Goal: Obtain resource: Obtain resource

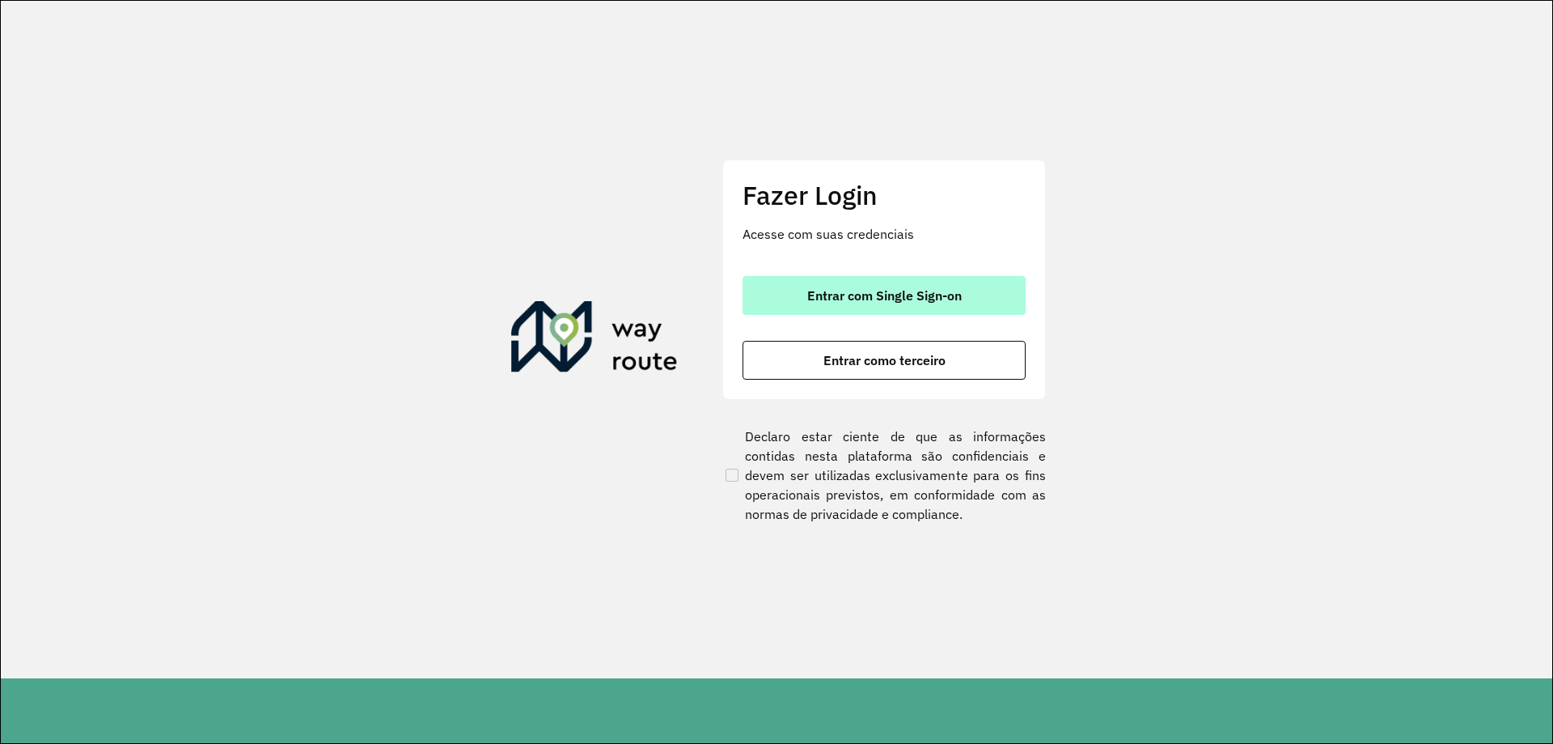
click at [859, 308] on button "Entrar com Single Sign-on" at bounding box center [884, 295] width 283 height 39
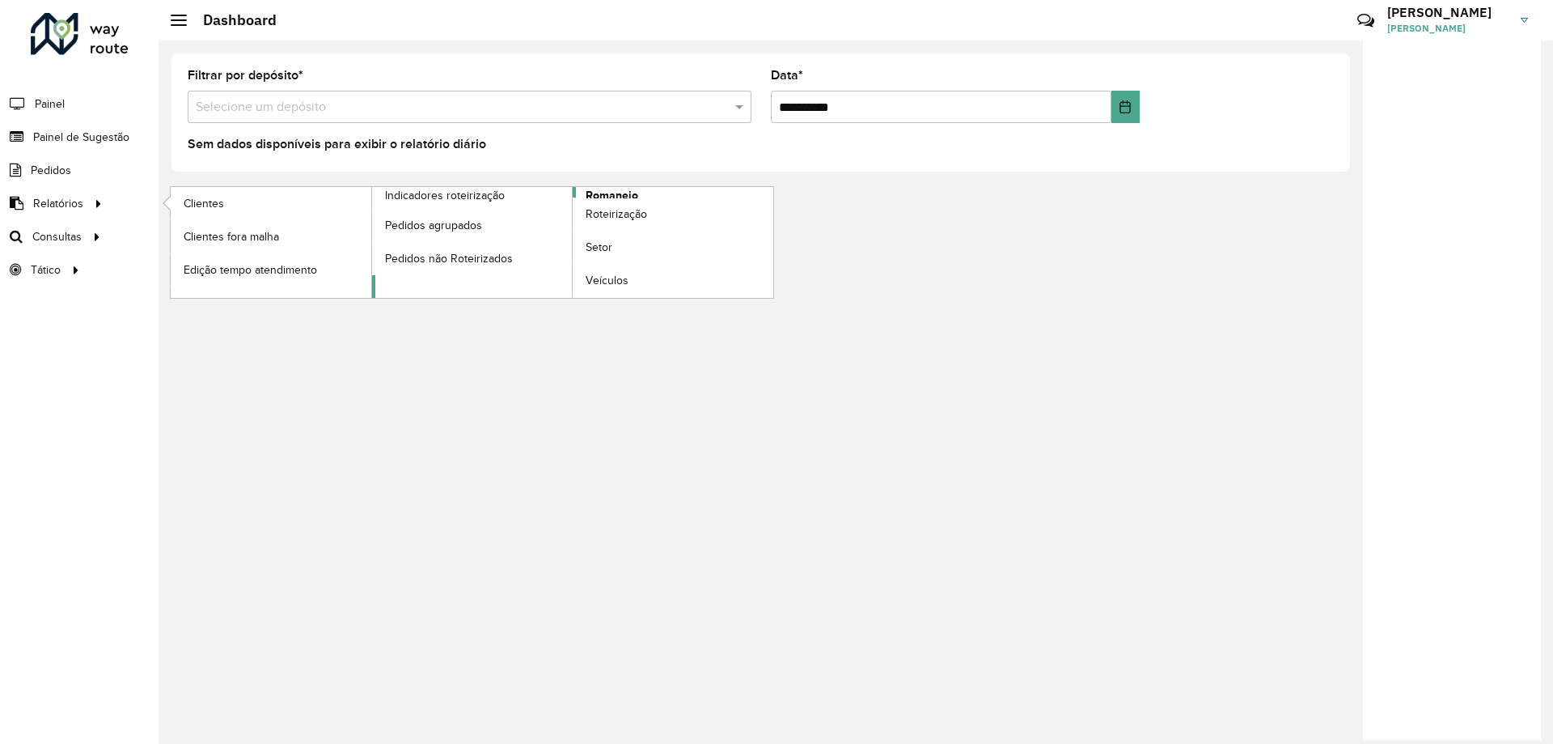
click at [628, 189] on span "Romaneio" at bounding box center [612, 195] width 53 height 17
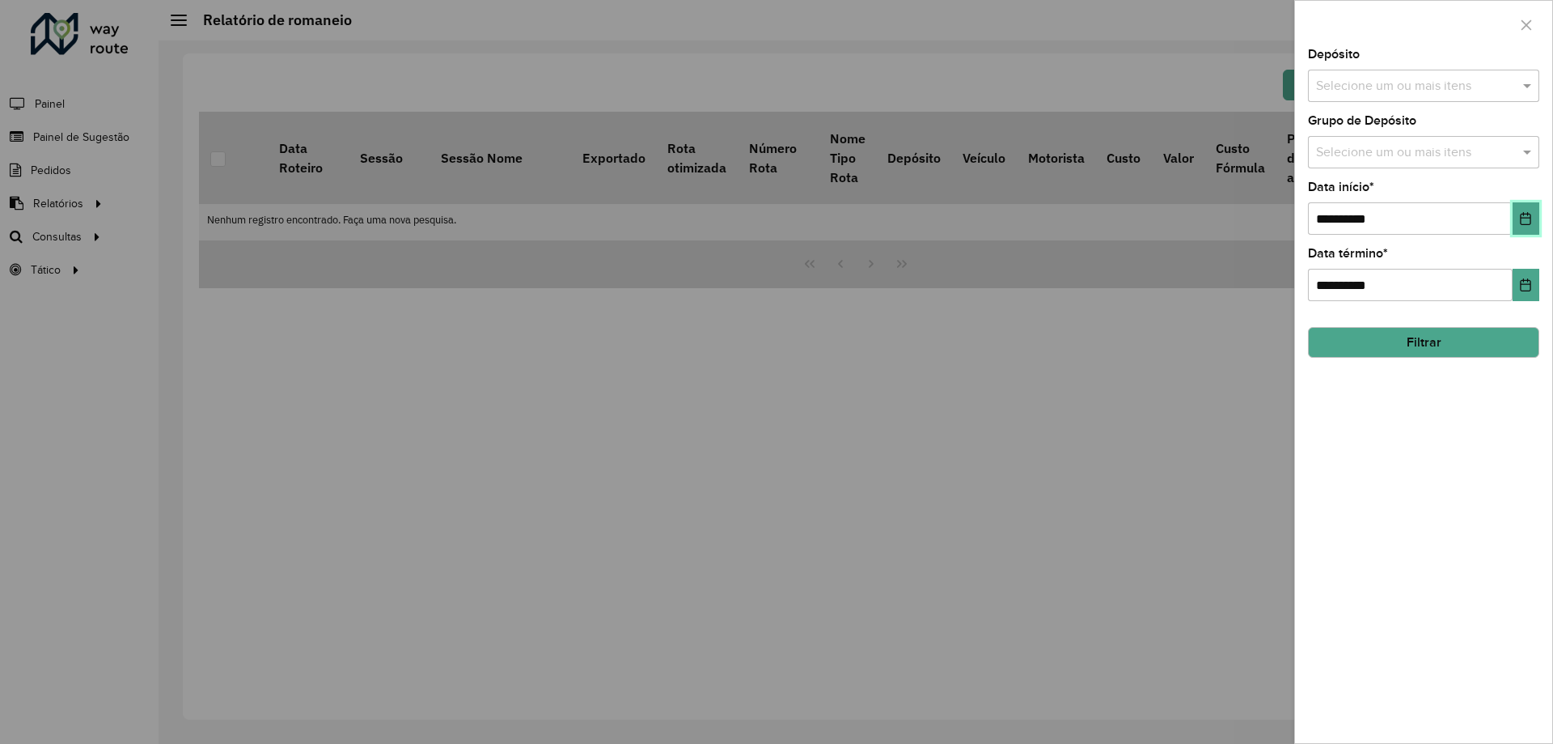
click at [1528, 227] on button "Choose Date" at bounding box center [1526, 218] width 27 height 32
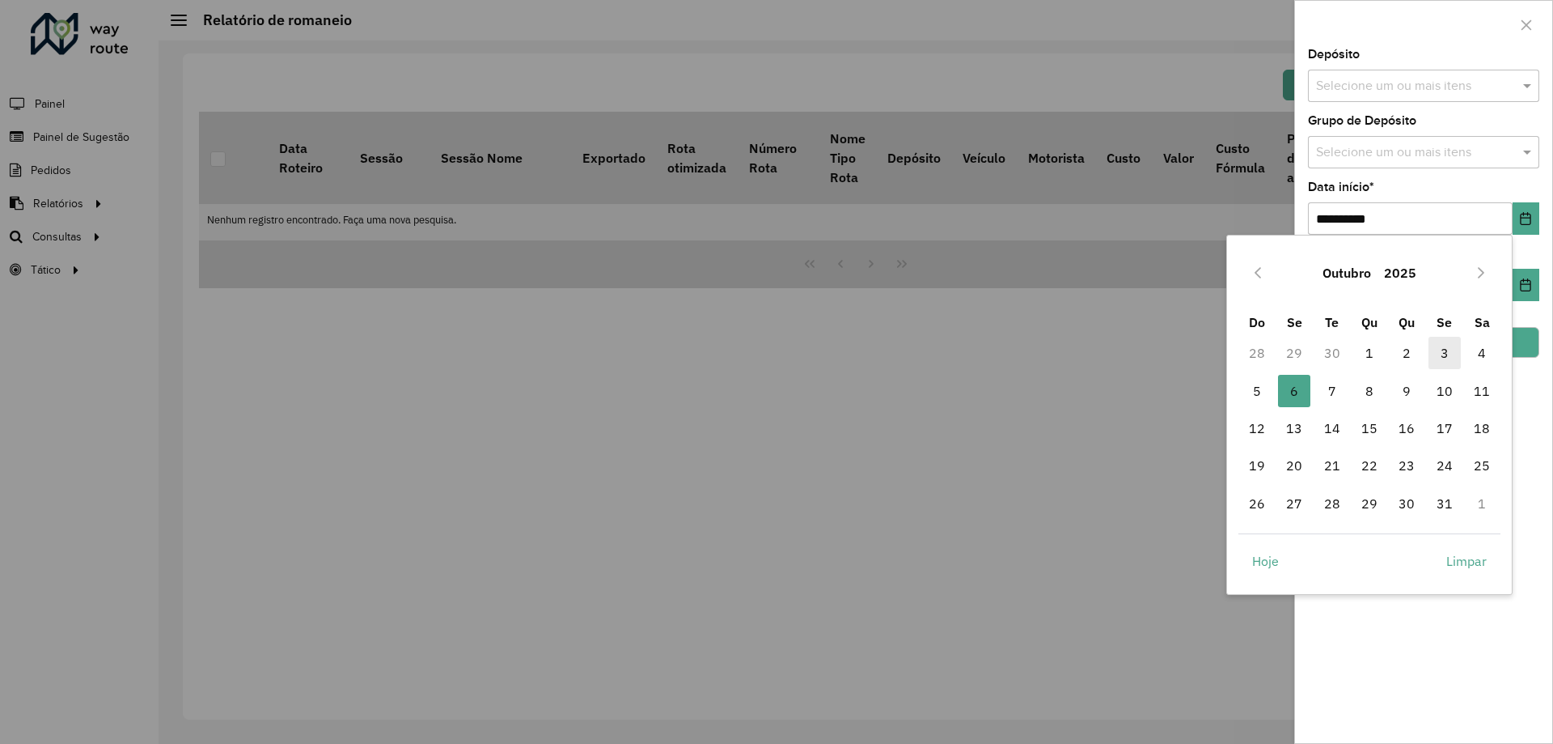
click at [1434, 350] on span "3" at bounding box center [1445, 353] width 32 height 32
type input "**********"
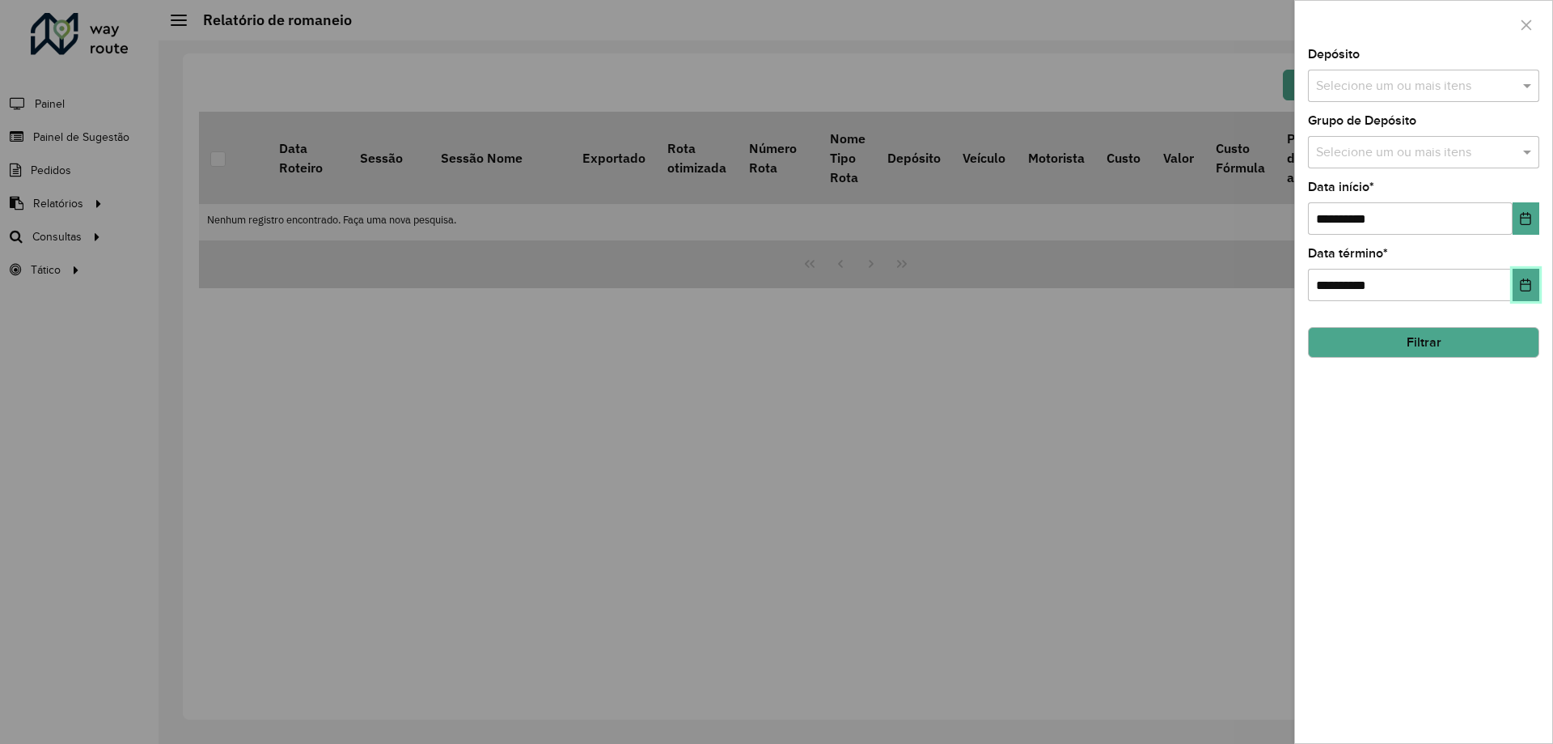
click at [1527, 274] on button "Choose Date" at bounding box center [1526, 285] width 27 height 32
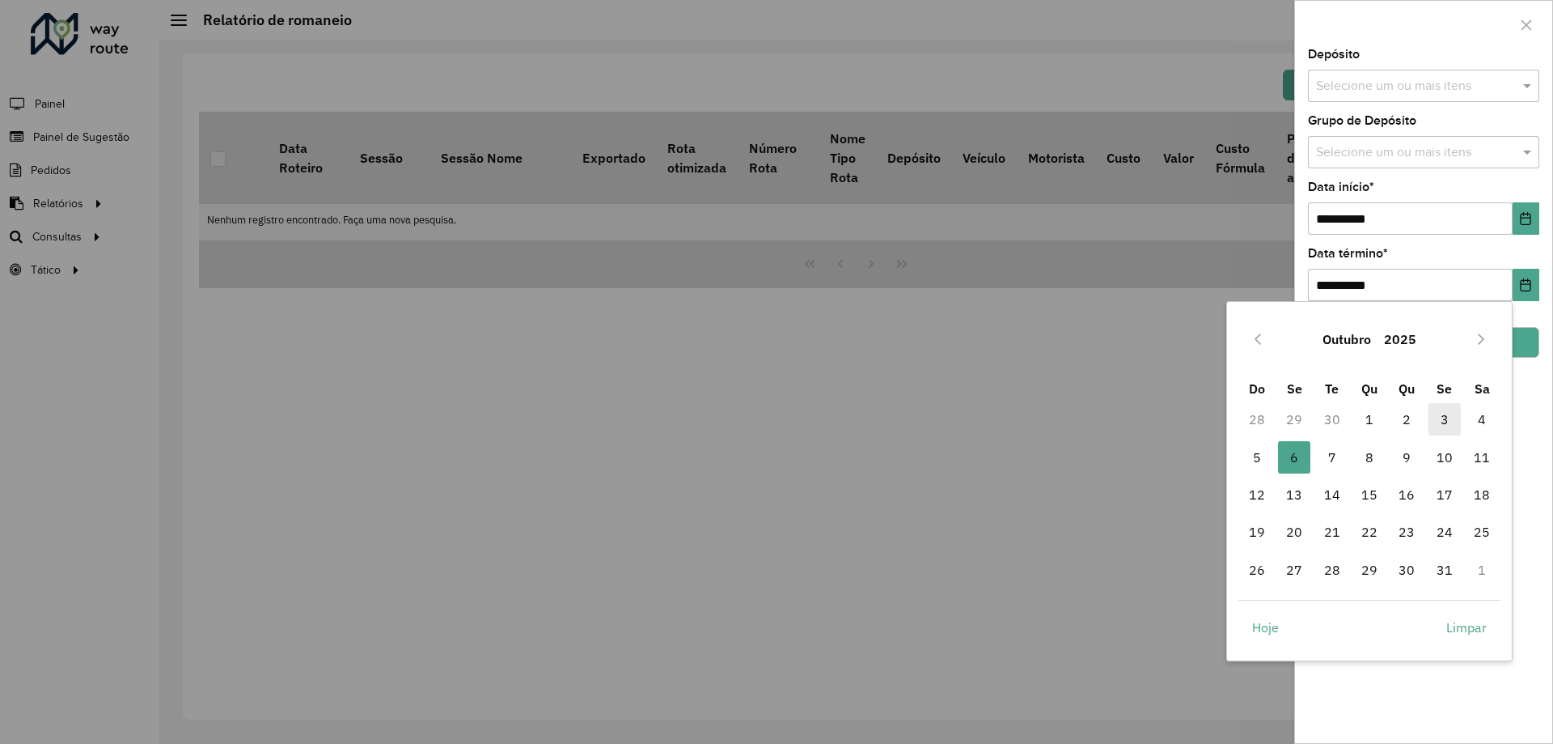
click at [1435, 424] on span "3" at bounding box center [1445, 419] width 32 height 32
type input "**********"
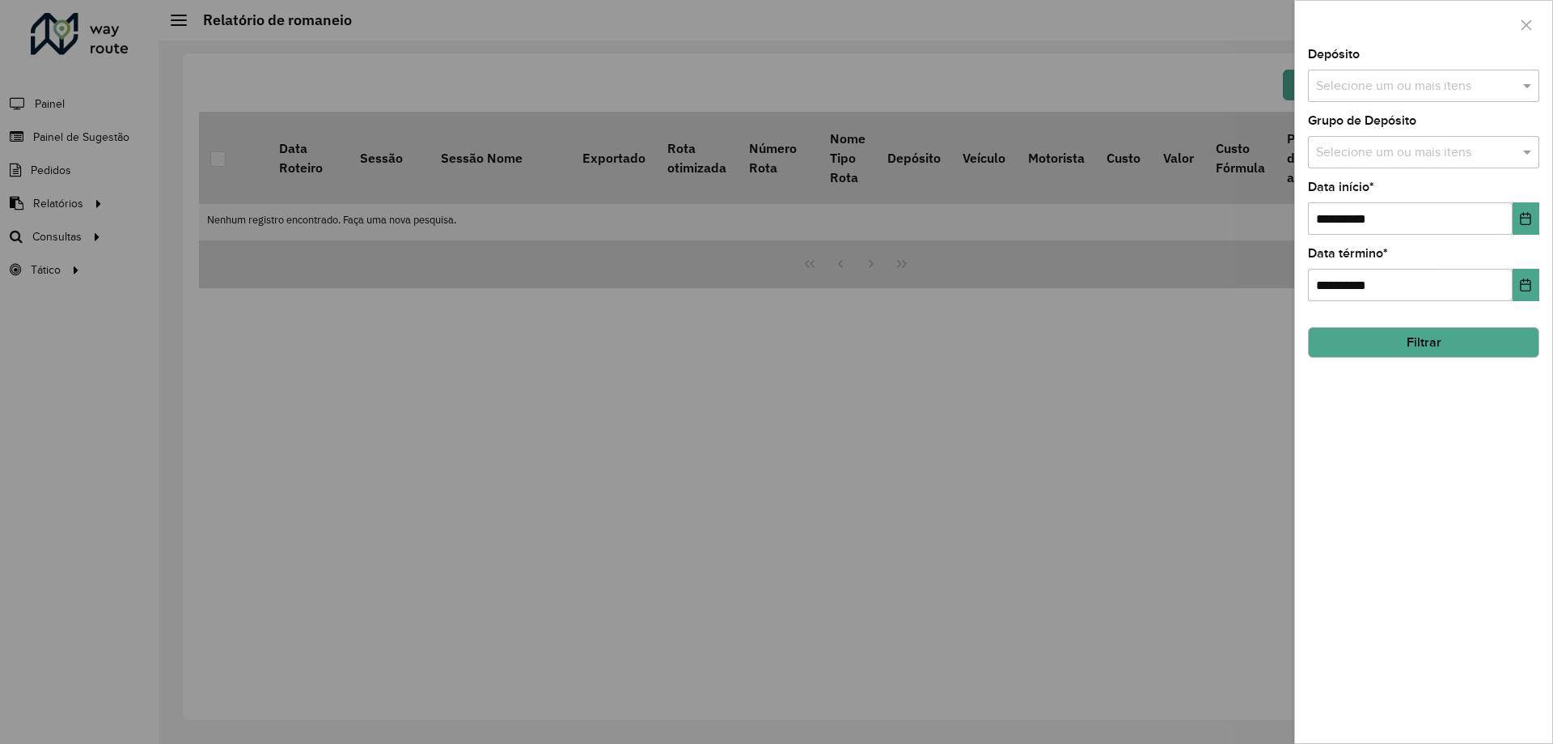
click at [1437, 334] on button "Filtrar" at bounding box center [1423, 342] width 231 height 31
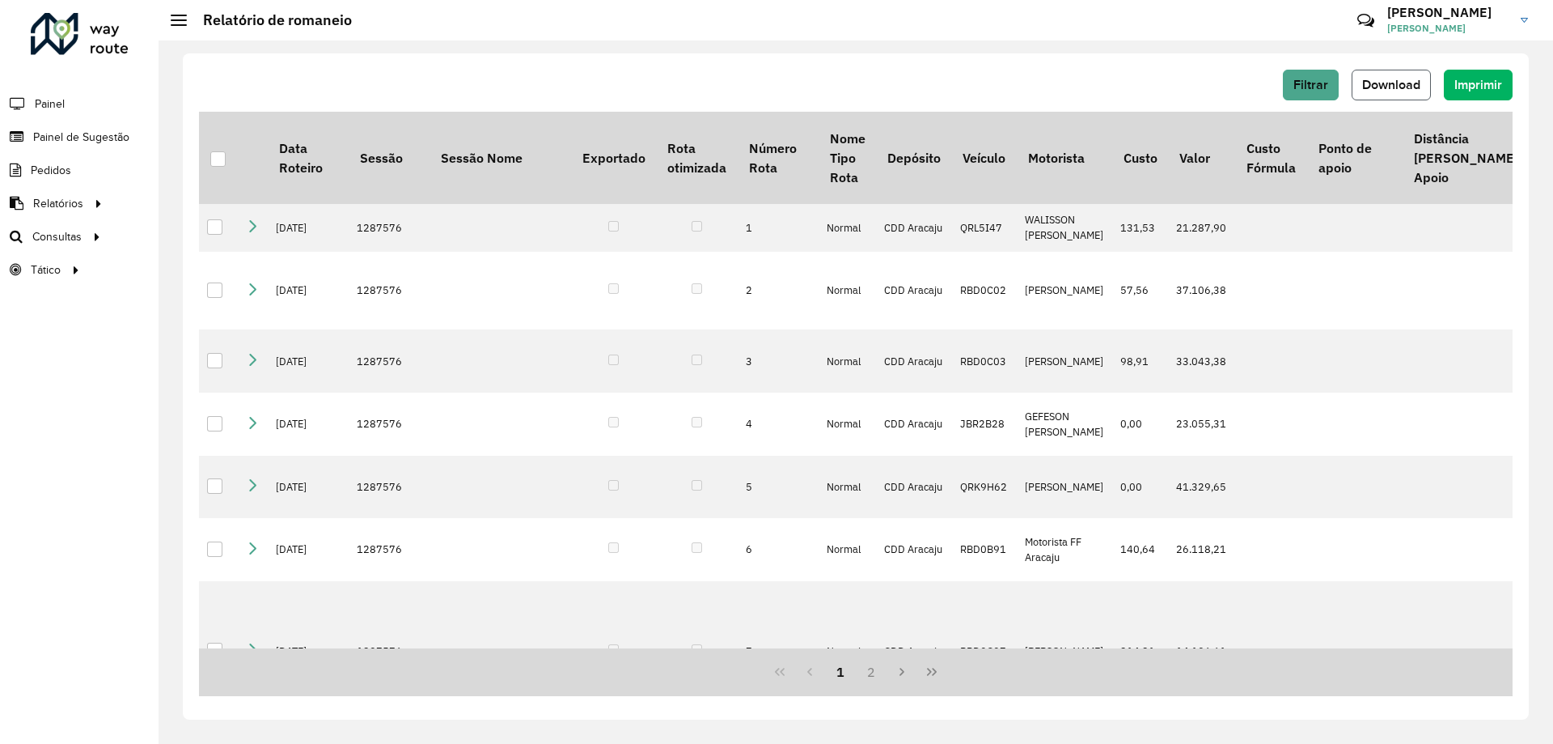
click at [1398, 87] on span "Download" at bounding box center [1392, 85] width 58 height 14
click at [1315, 86] on span "Filtrar" at bounding box center [1311, 85] width 35 height 14
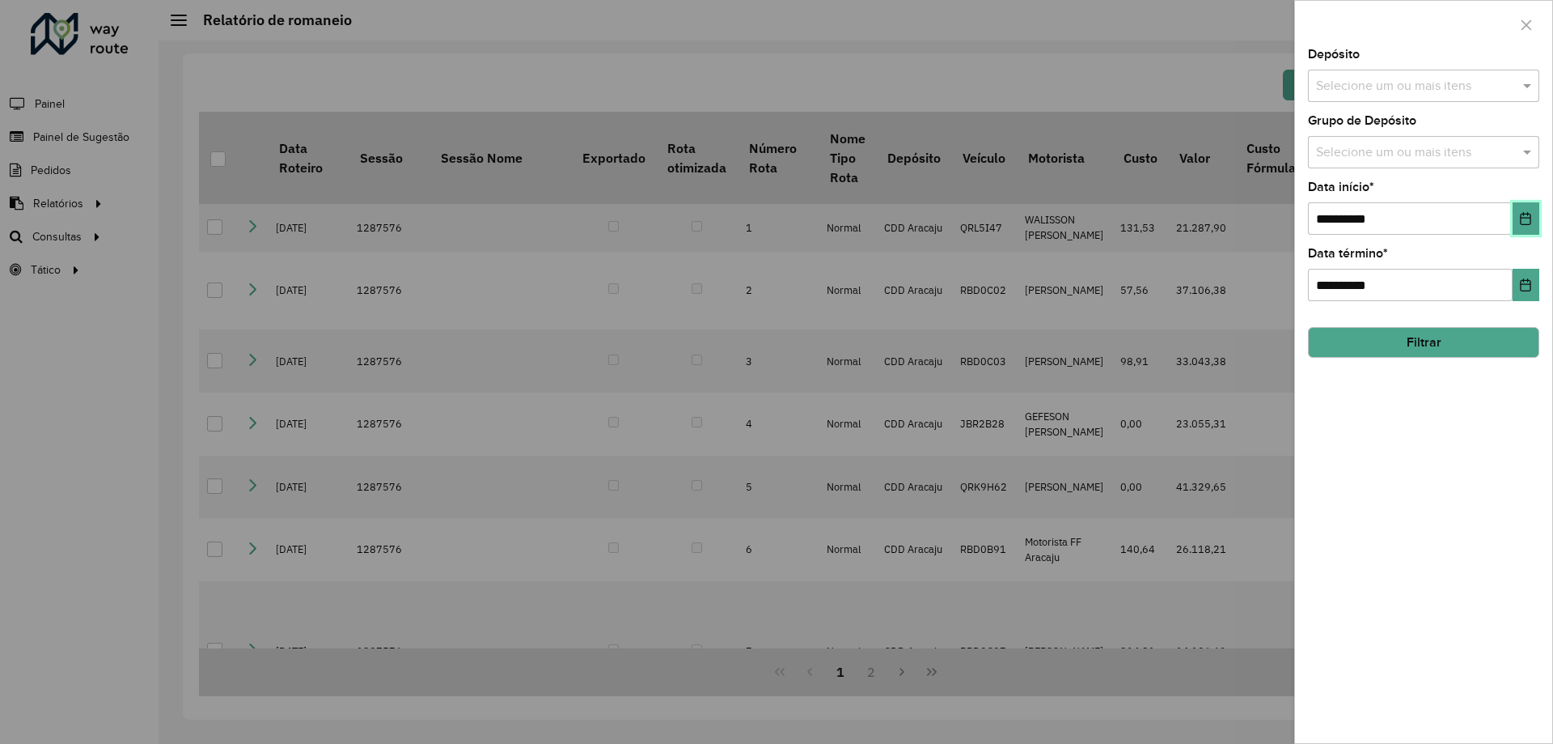
click at [1518, 218] on button "Choose Date" at bounding box center [1526, 218] width 27 height 32
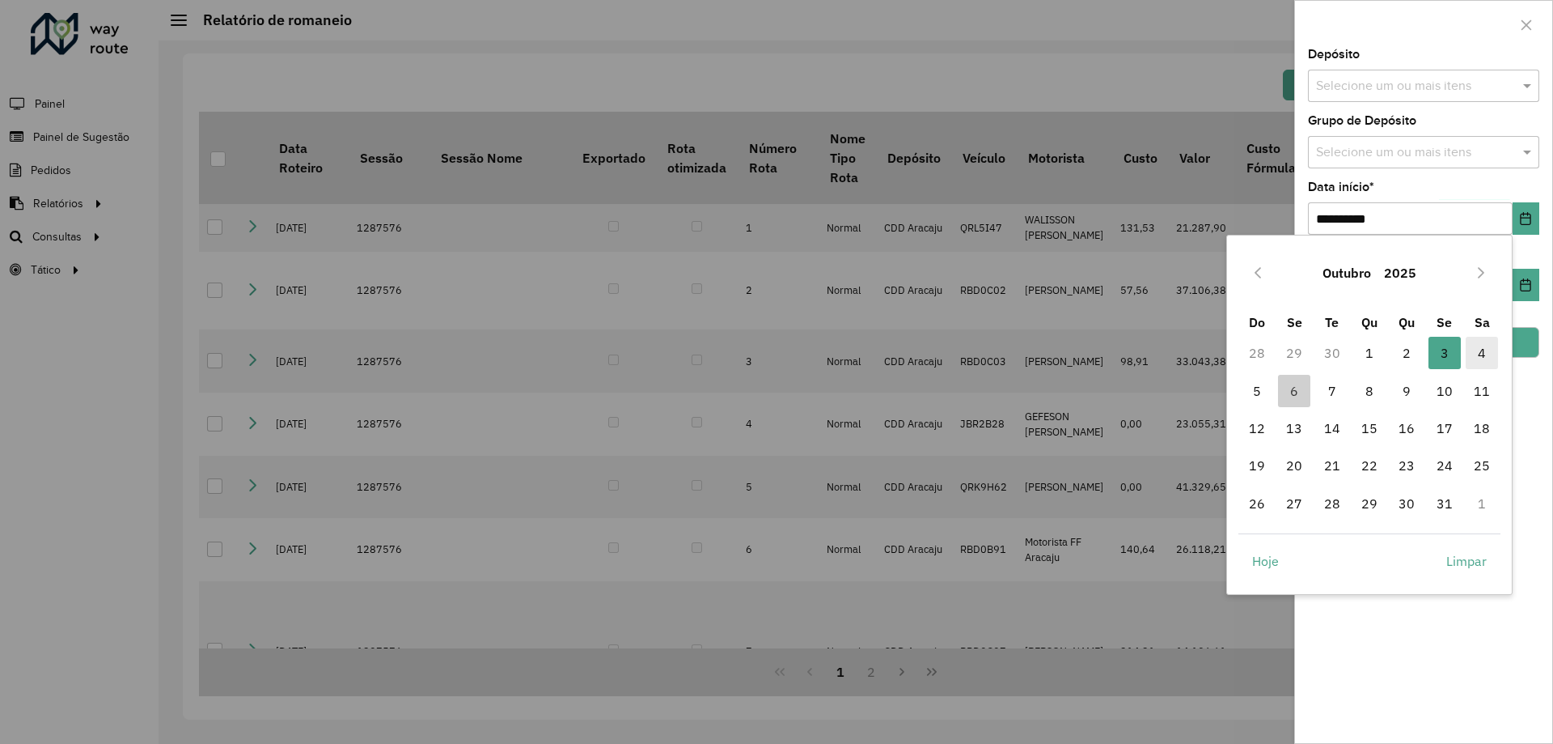
click at [1486, 346] on span "4" at bounding box center [1482, 353] width 32 height 32
type input "**********"
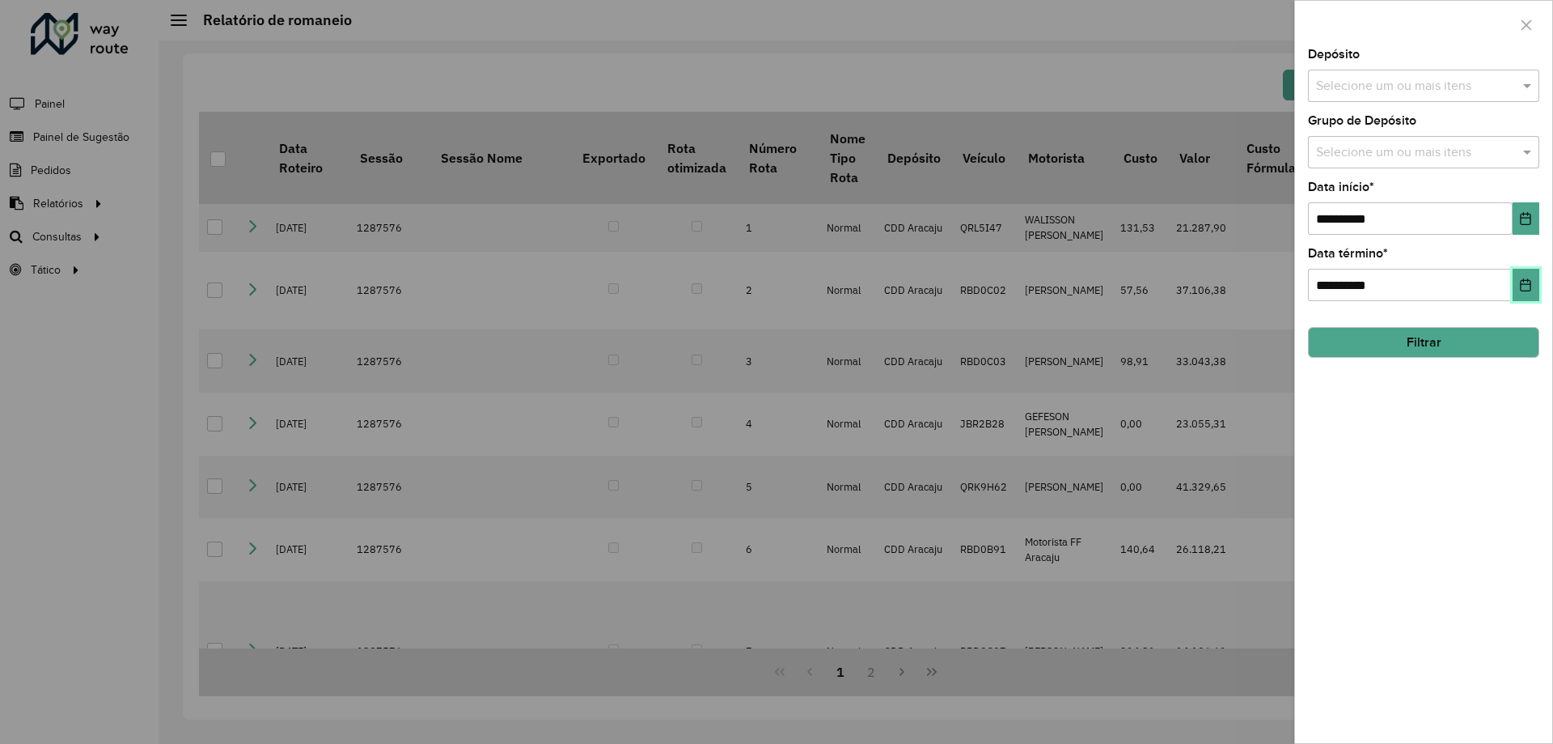
click at [1527, 278] on button "Choose Date" at bounding box center [1526, 285] width 27 height 32
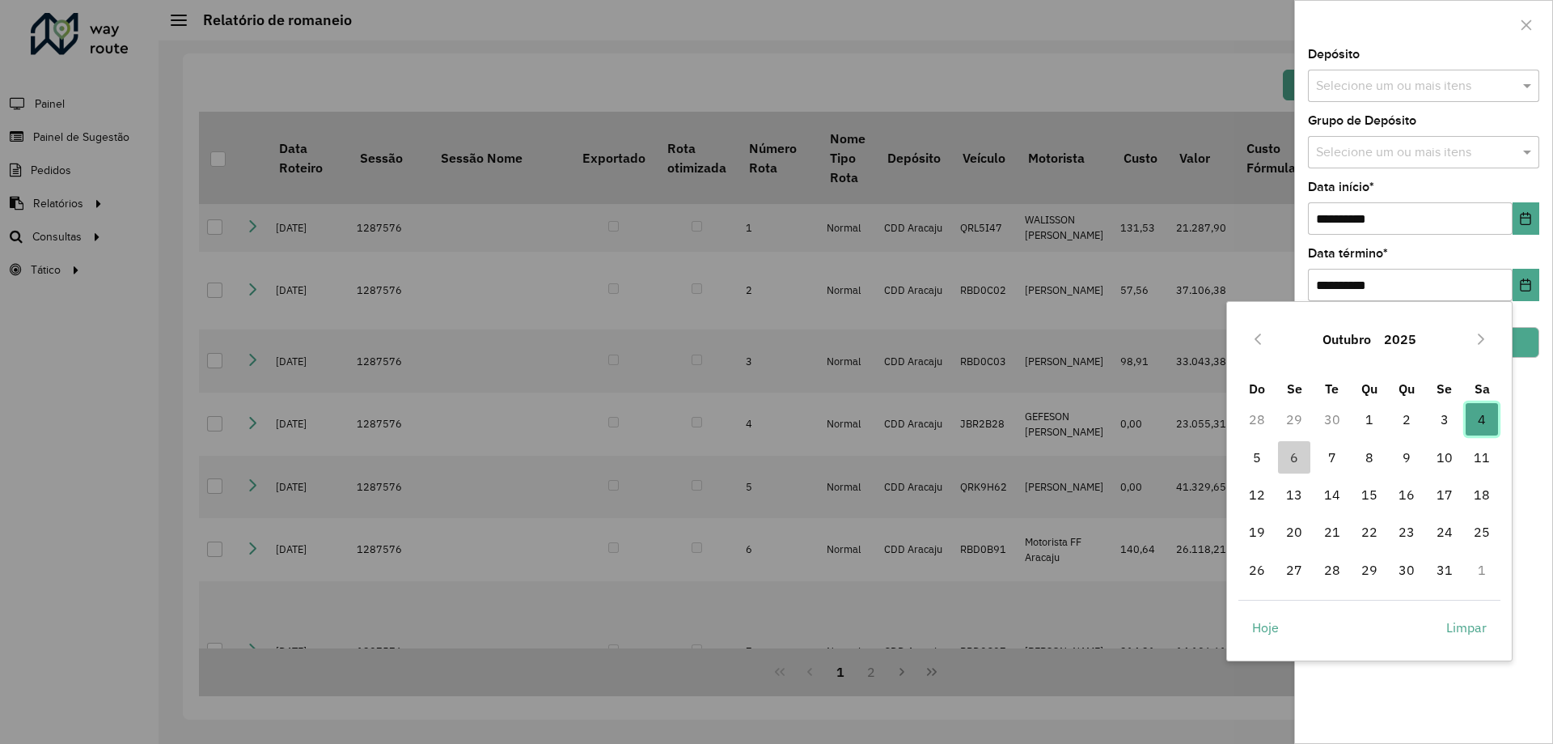
drag, startPoint x: 1487, startPoint y: 419, endPoint x: 1489, endPoint y: 400, distance: 19.5
click at [1486, 419] on span "4" at bounding box center [1482, 419] width 32 height 32
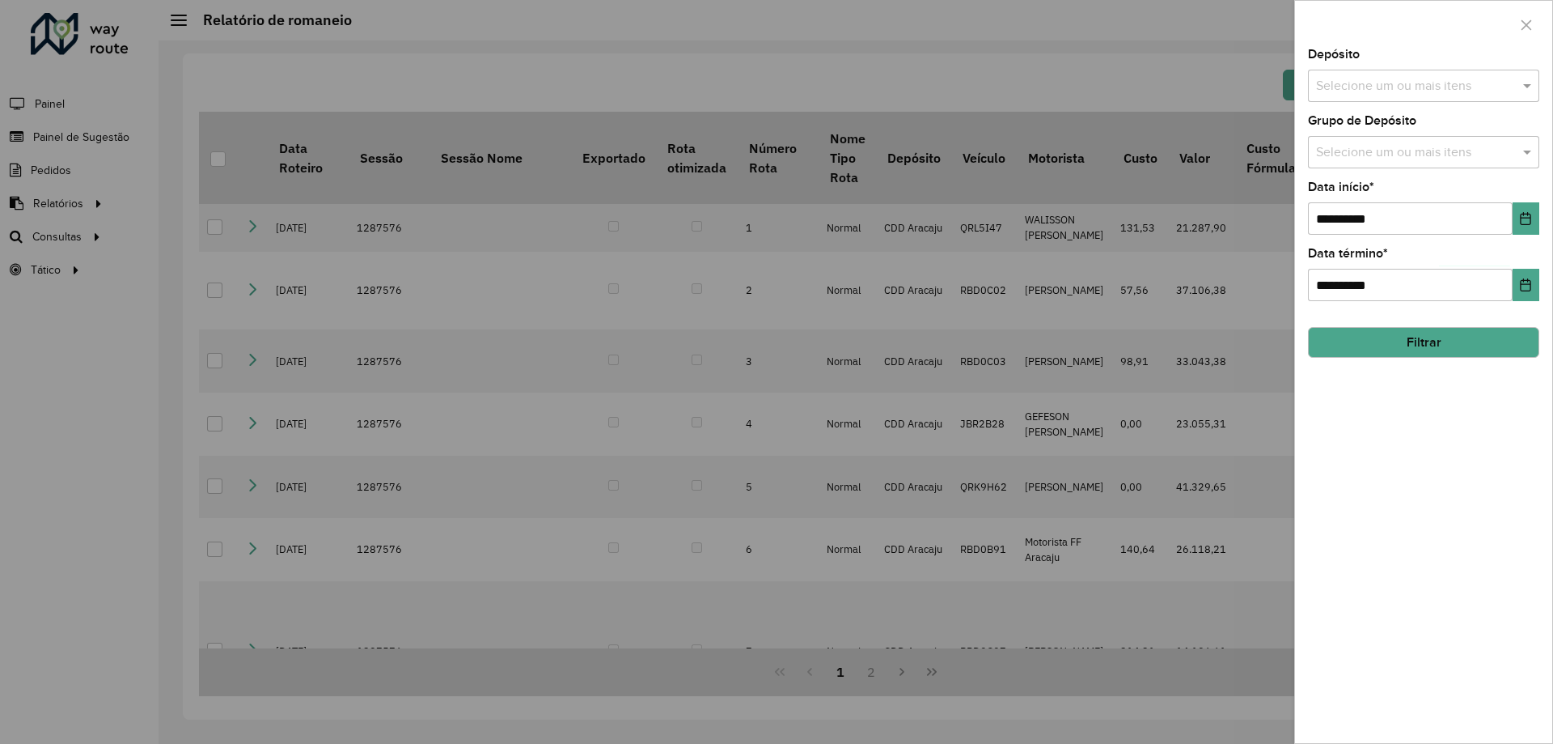
click at [1452, 334] on button "Filtrar" at bounding box center [1423, 342] width 231 height 31
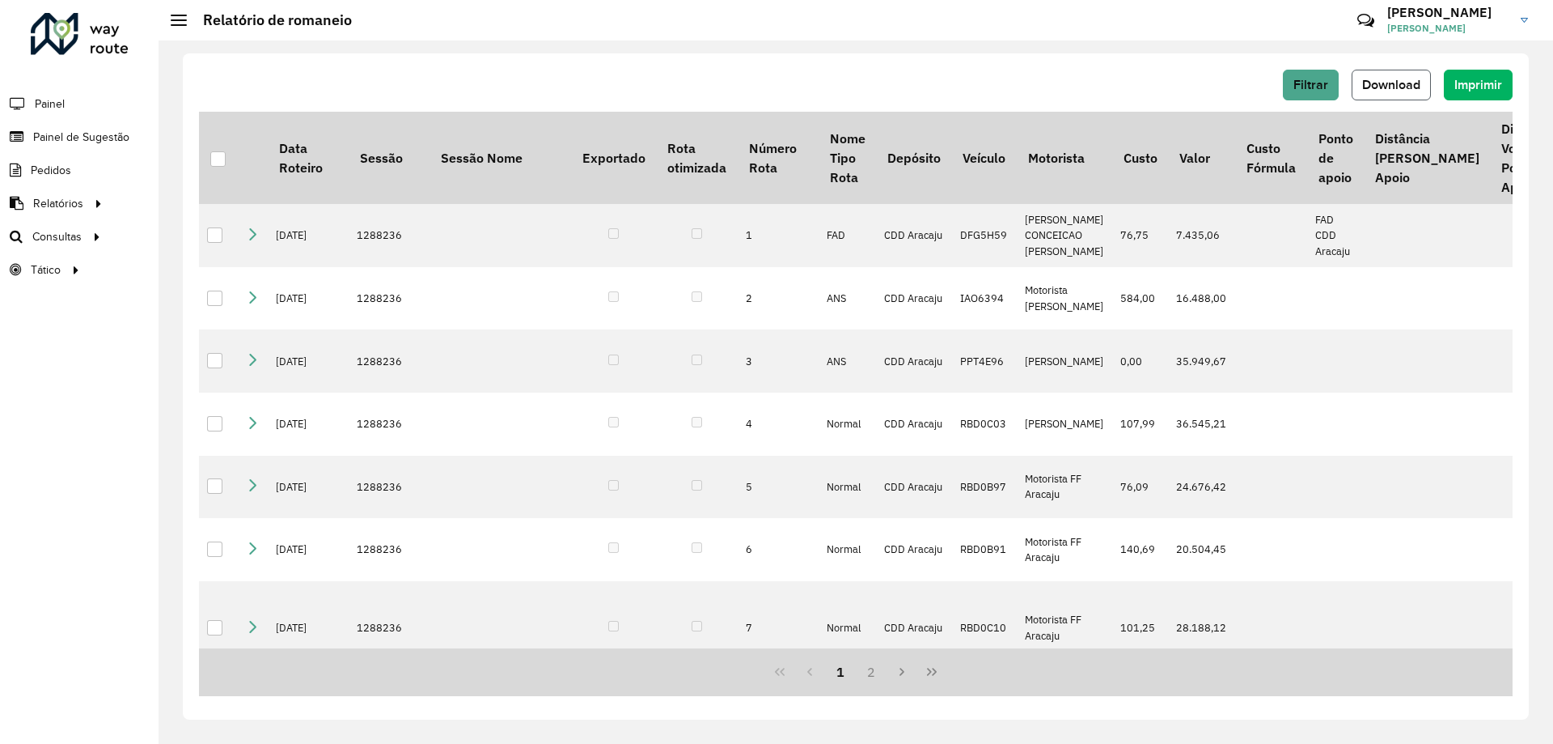
click at [1394, 90] on span "Download" at bounding box center [1392, 85] width 58 height 14
